Goal: Task Accomplishment & Management: Manage account settings

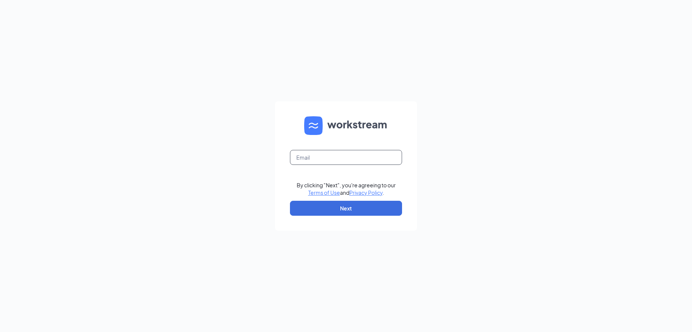
click at [334, 155] on input "text" at bounding box center [346, 157] width 112 height 15
type input "hcarter@mychn.org"
click at [340, 201] on button "Next" at bounding box center [346, 208] width 112 height 15
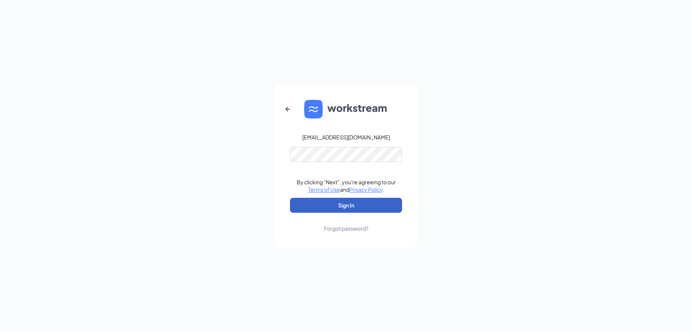
click at [347, 207] on button "Sign In" at bounding box center [346, 205] width 112 height 15
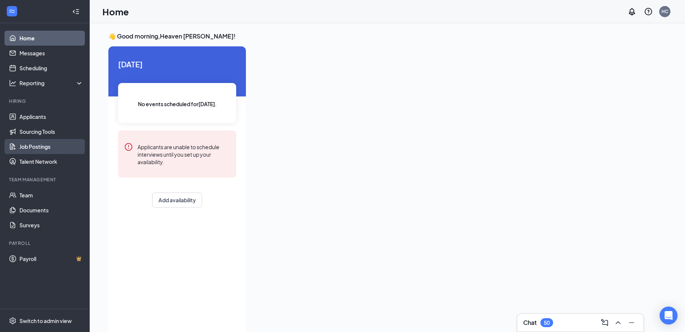
click at [47, 145] on link "Job Postings" at bounding box center [51, 146] width 64 height 15
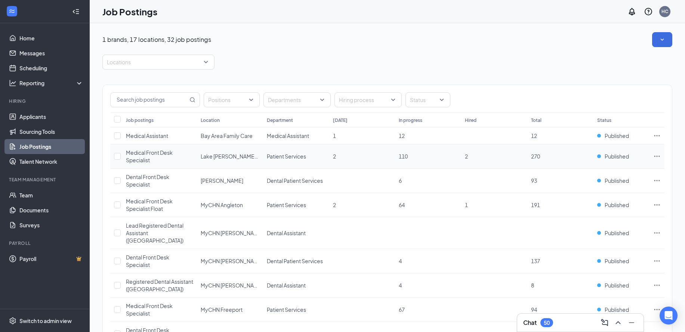
click at [145, 157] on span "Medical Front Desk Specialist" at bounding box center [149, 156] width 47 height 14
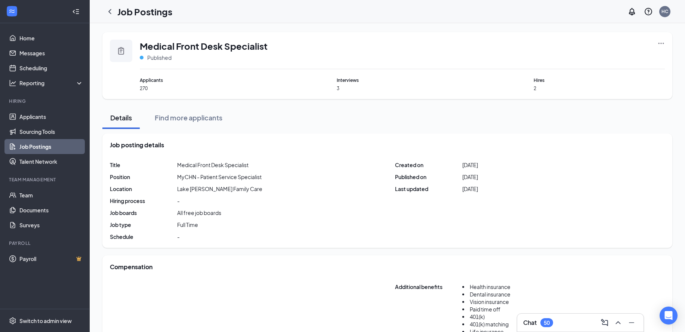
click at [663, 45] on icon "Ellipses" at bounding box center [660, 43] width 7 height 7
click at [598, 108] on span "View applicants" at bounding box center [609, 107] width 100 height 8
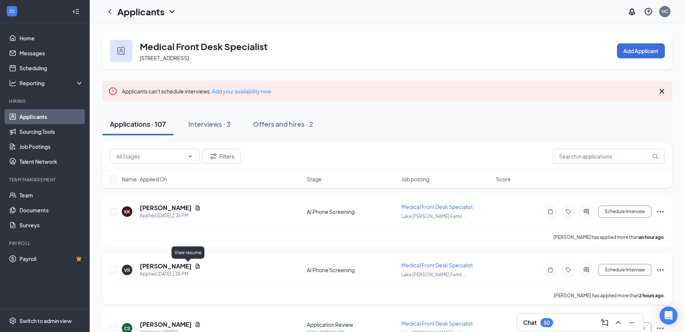
click at [195, 266] on icon "Document" at bounding box center [198, 266] width 6 height 6
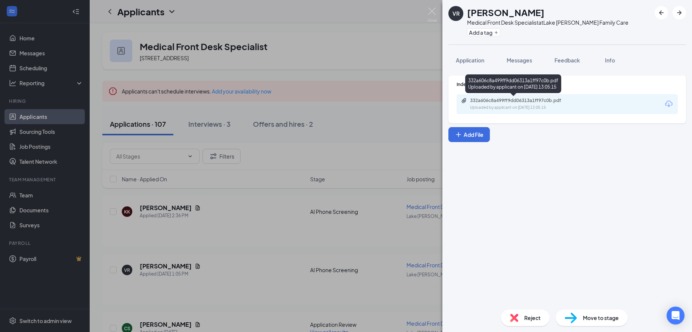
click at [530, 108] on div "Uploaded by applicant on [DATE] 13:05:15" at bounding box center [526, 108] width 112 height 6
click at [436, 13] on img at bounding box center [431, 14] width 9 height 15
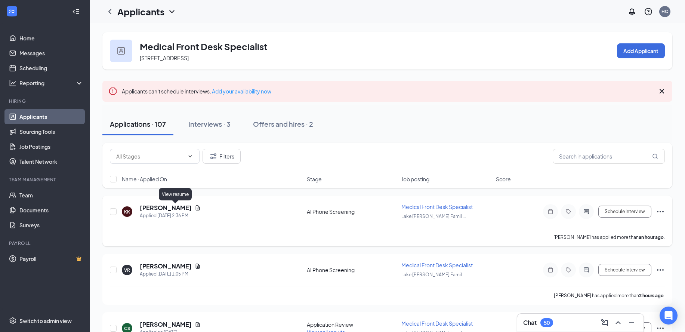
click at [196, 207] on icon "Document" at bounding box center [198, 207] width 4 height 5
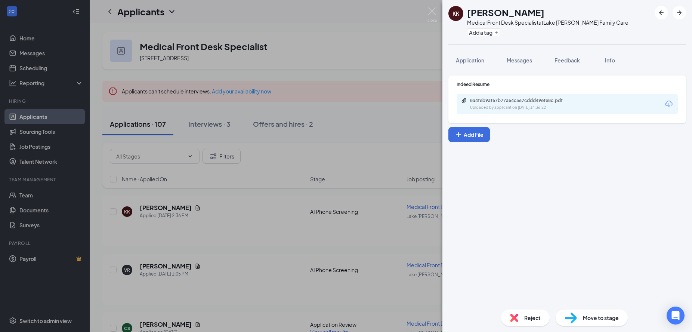
click at [510, 102] on div "8a4feb9af67b77a64c567cddd49efe8c.pdf" at bounding box center [522, 101] width 105 height 6
click at [434, 10] on img at bounding box center [431, 14] width 9 height 15
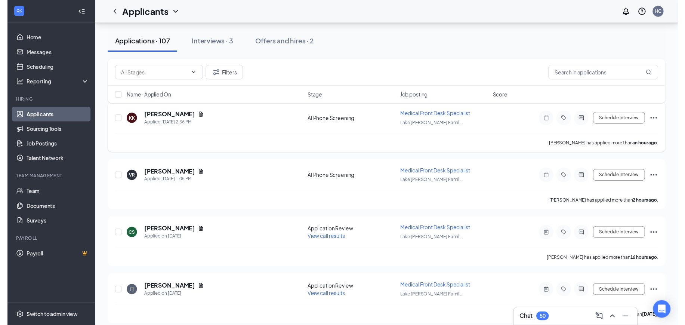
scroll to position [93, 0]
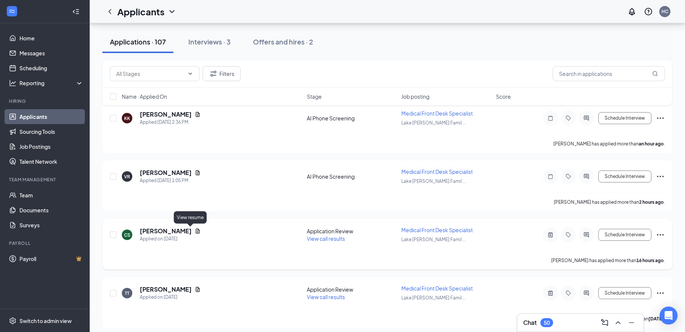
click at [195, 228] on icon "Document" at bounding box center [198, 231] width 6 height 6
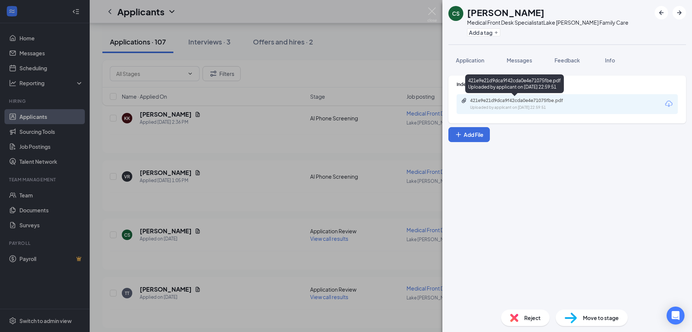
click at [530, 107] on div "Uploaded by applicant on [DATE] 22:59:51" at bounding box center [526, 108] width 112 height 6
click at [428, 7] on div "CS [PERSON_NAME] Medical Front Desk Specialist at Lake [PERSON_NAME] Family Car…" at bounding box center [346, 166] width 692 height 332
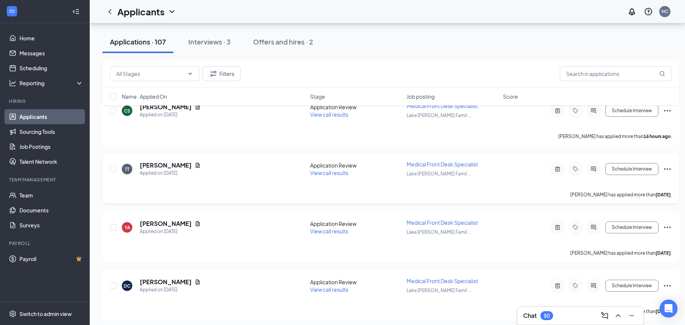
scroll to position [234, 0]
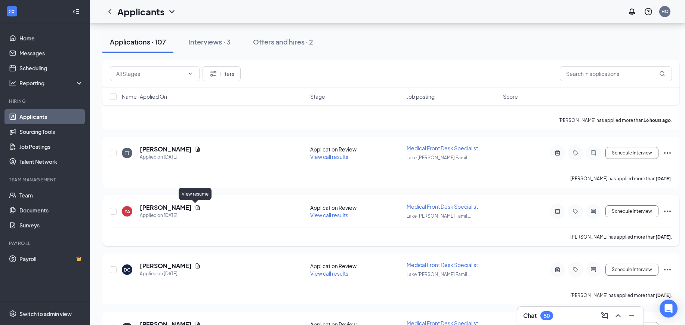
click at [196, 207] on icon "Document" at bounding box center [198, 207] width 4 height 5
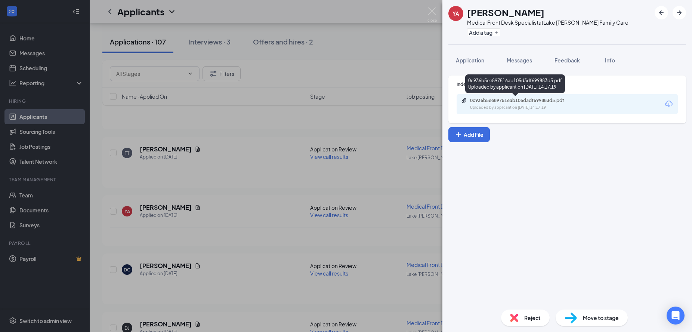
click at [505, 100] on div "0c936b5ee897516ab105d3df699883d5.pdf" at bounding box center [522, 101] width 105 height 6
click at [498, 101] on div "0c936b5ee897516ab105d3df699883d5.pdf" at bounding box center [522, 101] width 105 height 6
click at [432, 10] on img at bounding box center [431, 14] width 9 height 15
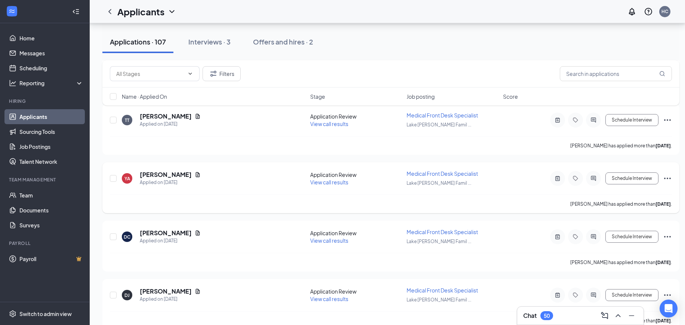
scroll to position [280, 0]
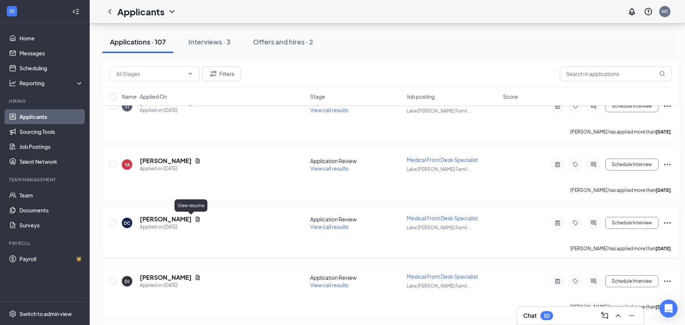
click at [196, 219] on icon "Document" at bounding box center [198, 218] width 4 height 5
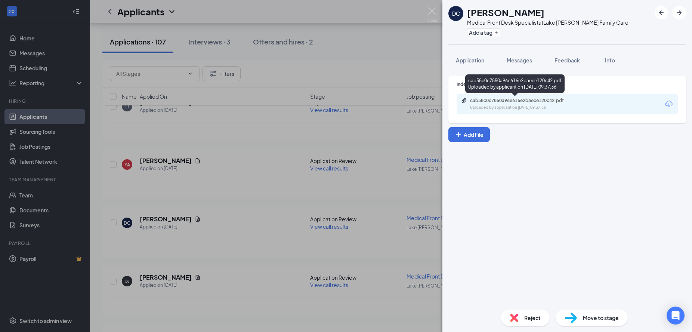
click at [565, 102] on div "cab58c0c7850a96e616e2baece120c42.pdf" at bounding box center [522, 101] width 105 height 6
click at [433, 9] on img at bounding box center [431, 14] width 9 height 15
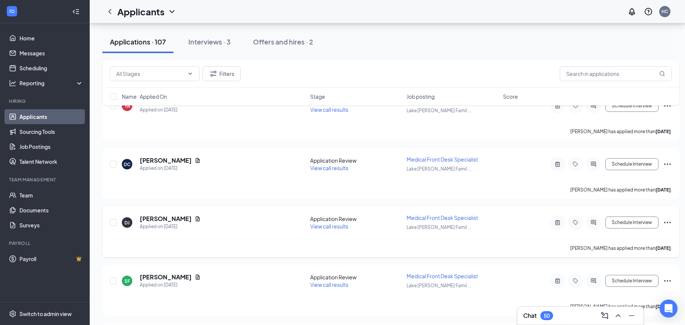
scroll to position [374, 0]
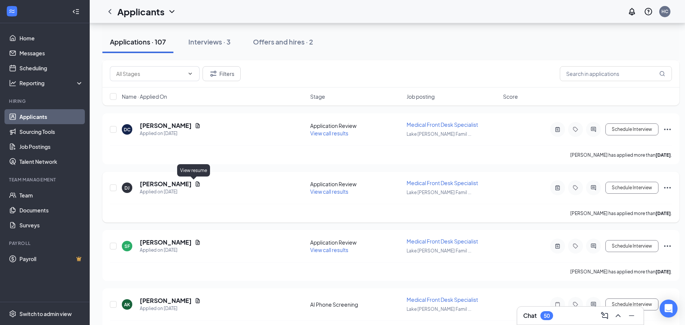
click at [197, 182] on icon "Document" at bounding box center [198, 184] width 6 height 6
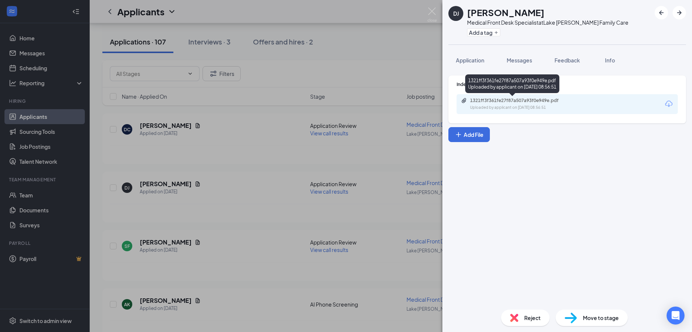
click at [543, 99] on div "1321ff3f361fe27f87a507a93f0e949e.pdf" at bounding box center [522, 101] width 105 height 6
click at [432, 10] on img at bounding box center [431, 14] width 9 height 15
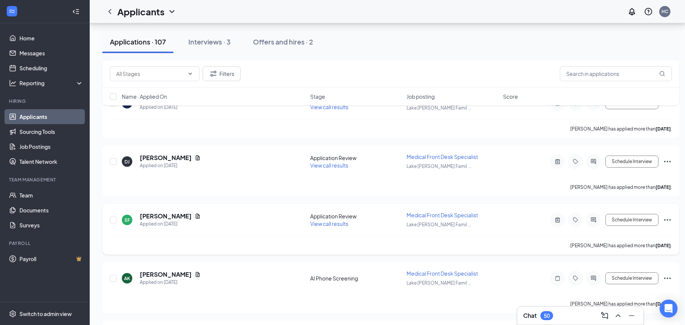
scroll to position [420, 0]
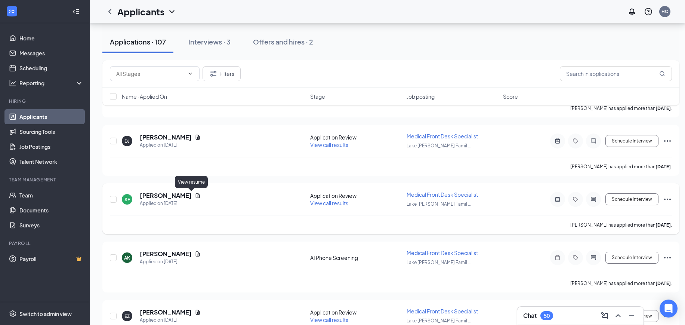
click at [195, 195] on icon "Document" at bounding box center [198, 195] width 6 height 6
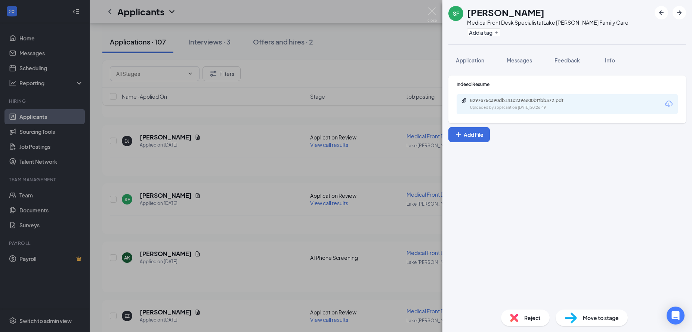
click at [532, 101] on div "8297e75ca90db141c2396e00bffbb372.pdf" at bounding box center [522, 101] width 105 height 6
click at [430, 13] on img at bounding box center [431, 14] width 9 height 15
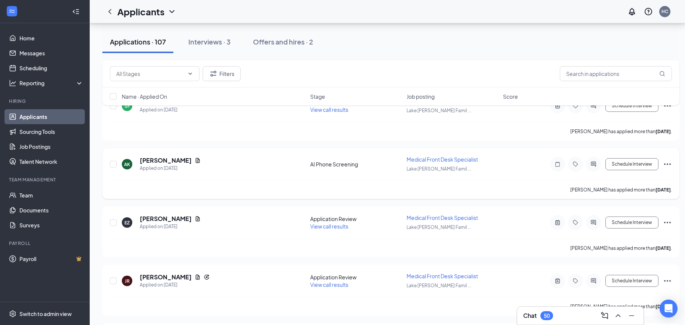
scroll to position [561, 0]
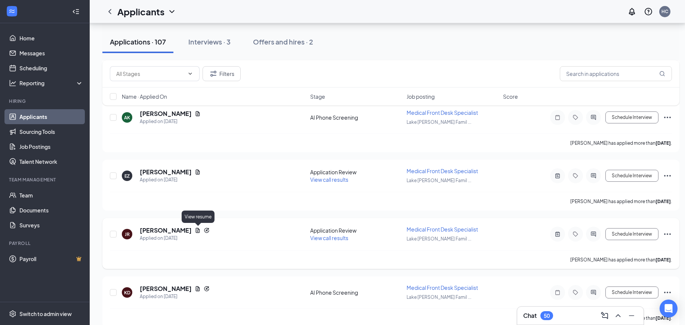
click at [200, 230] on icon "Document" at bounding box center [198, 230] width 6 height 6
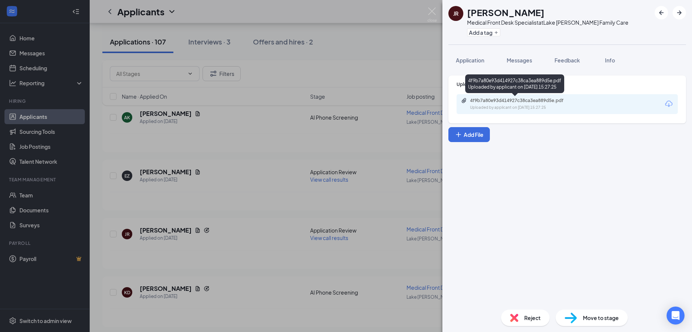
click at [535, 98] on div "4f9b7a80e93d414927c38ca3ea889d5e.pdf" at bounding box center [522, 101] width 105 height 6
click at [433, 10] on img at bounding box center [431, 14] width 9 height 15
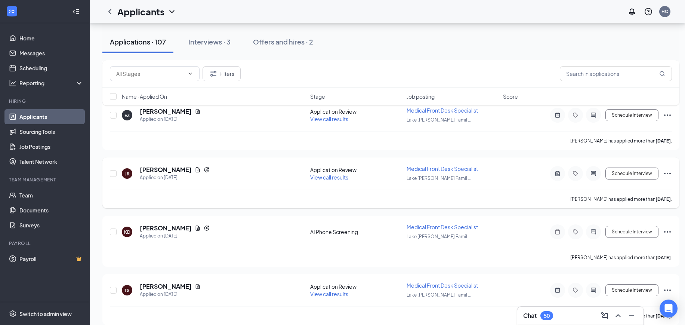
scroll to position [654, 0]
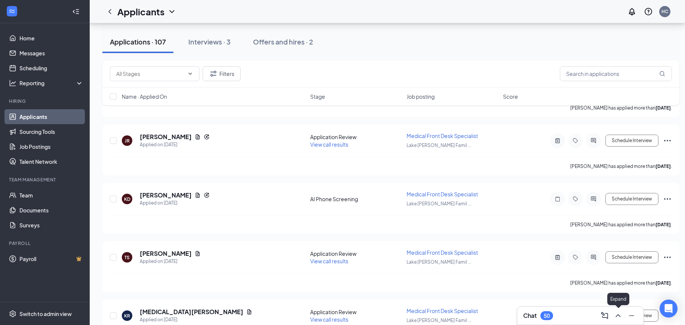
click at [621, 319] on icon "ChevronUp" at bounding box center [618, 315] width 9 height 9
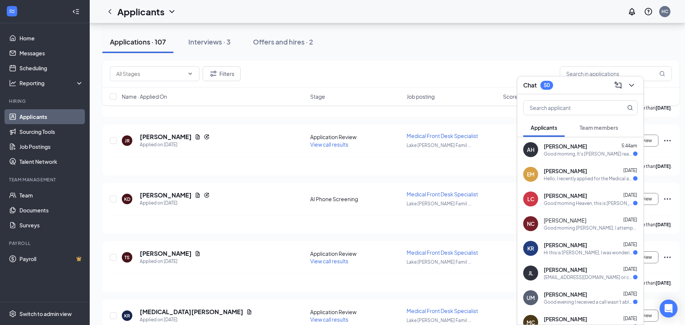
click at [586, 195] on div "[PERSON_NAME] [DATE]" at bounding box center [591, 195] width 94 height 7
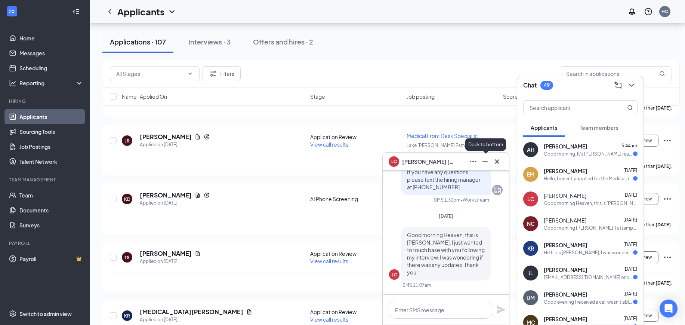
click at [487, 164] on icon "Minimize" at bounding box center [485, 161] width 9 height 9
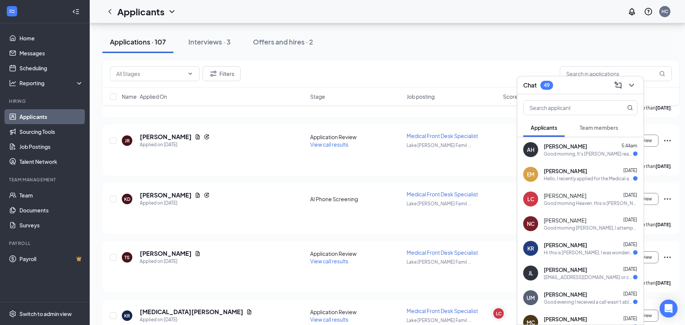
click at [472, 47] on div "Applications · 107 Interviews · 3 Offers and hires · 2" at bounding box center [390, 42] width 577 height 22
click at [632, 84] on icon "ChevronDown" at bounding box center [631, 85] width 9 height 9
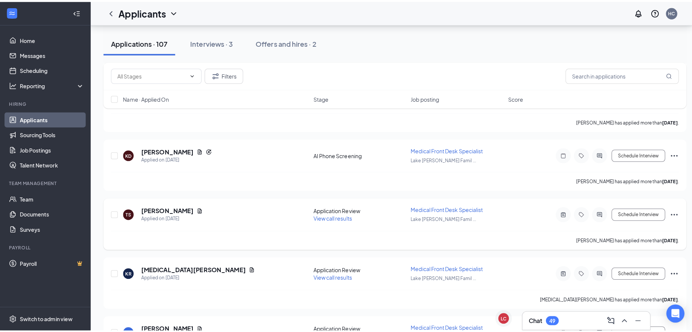
scroll to position [747, 0]
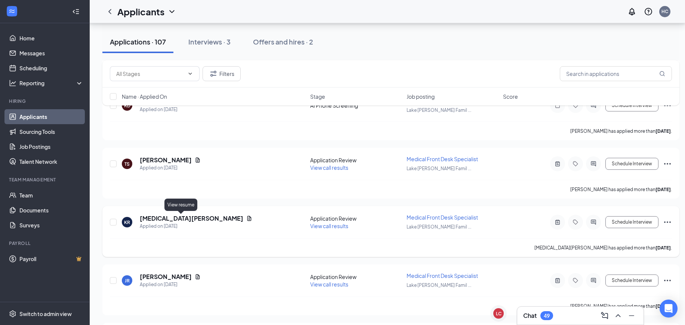
click at [247, 218] on icon "Document" at bounding box center [249, 218] width 4 height 5
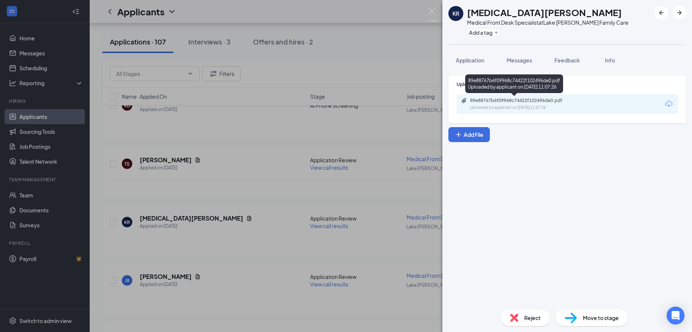
click at [545, 106] on div "Uploaded by applicant on [DATE] 11:07:26" at bounding box center [526, 108] width 112 height 6
